Goal: Check status: Check status

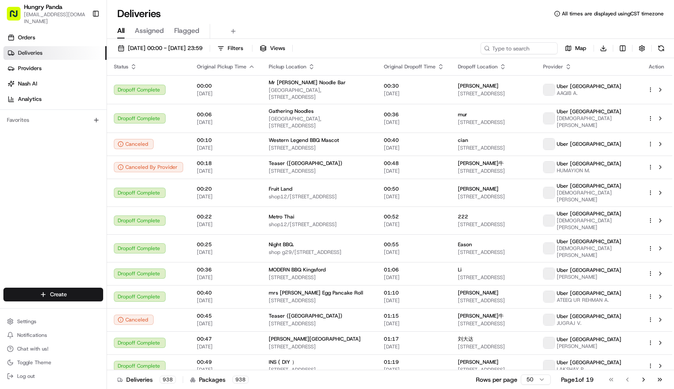
click at [500, 50] on input at bounding box center [518, 48] width 77 height 12
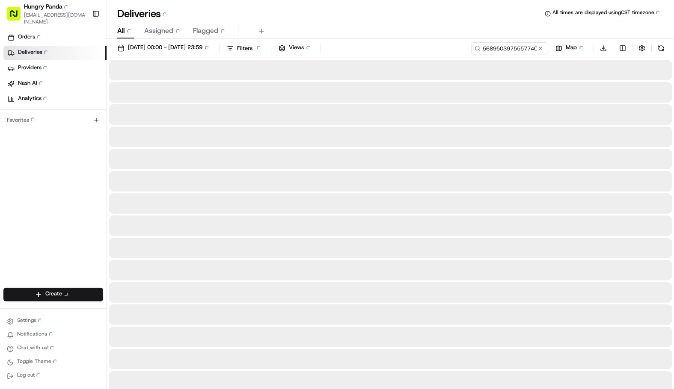
type input "5689503975557740281816"
click at [406, 23] on div "All All Assigned Assigned Flagged Flagged" at bounding box center [390, 30] width 567 height 18
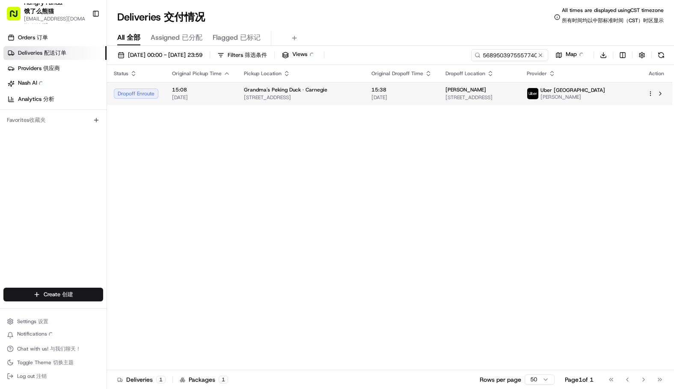
click at [358, 92] on div "Grandma's Peking Duck · Carnegie" at bounding box center [301, 89] width 114 height 7
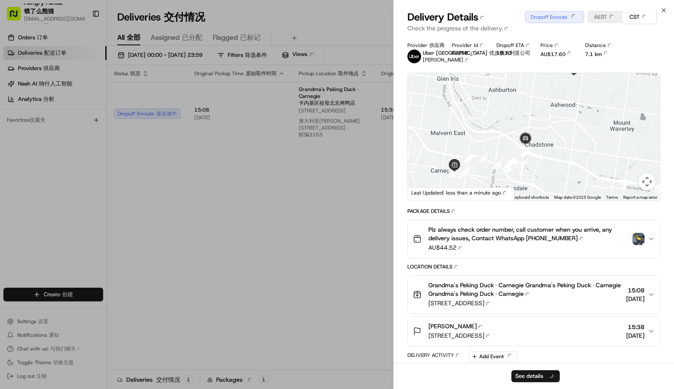
drag, startPoint x: 562, startPoint y: 148, endPoint x: 548, endPoint y: 169, distance: 25.6
click at [548, 169] on div at bounding box center [534, 136] width 252 height 127
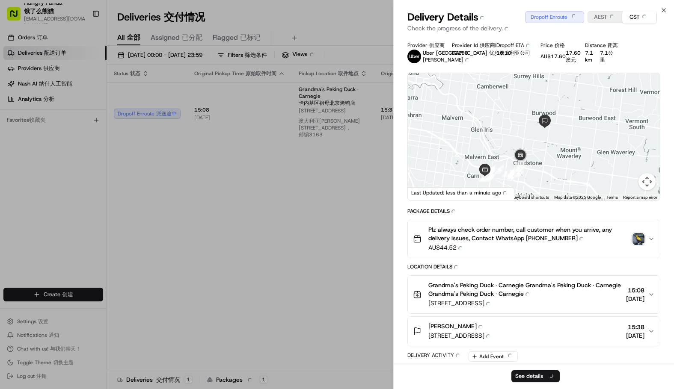
drag, startPoint x: 559, startPoint y: 157, endPoint x: 551, endPoint y: 139, distance: 19.5
click at [551, 139] on div at bounding box center [534, 136] width 252 height 127
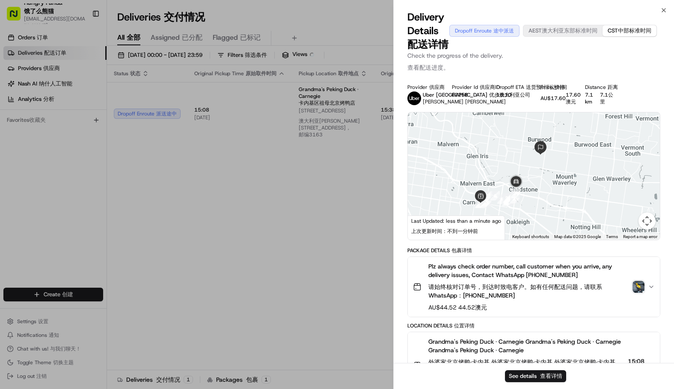
click at [603, 216] on div at bounding box center [534, 176] width 252 height 127
click at [542, 376] on span "查看详情" at bounding box center [551, 376] width 22 height 7
